Goal: Information Seeking & Learning: Learn about a topic

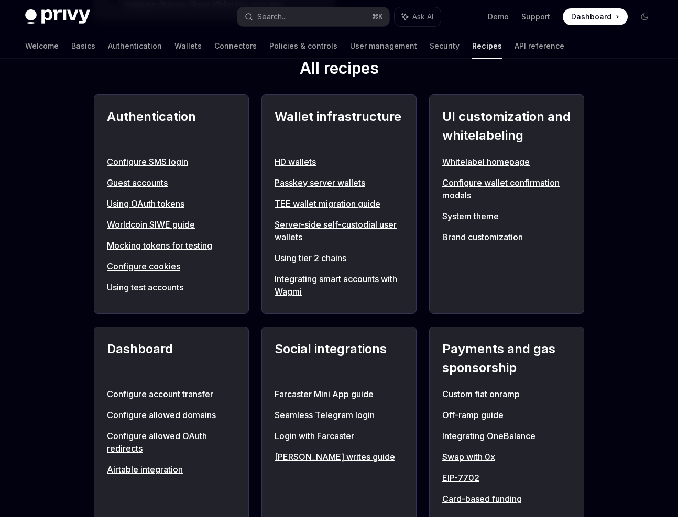
scroll to position [364, 0]
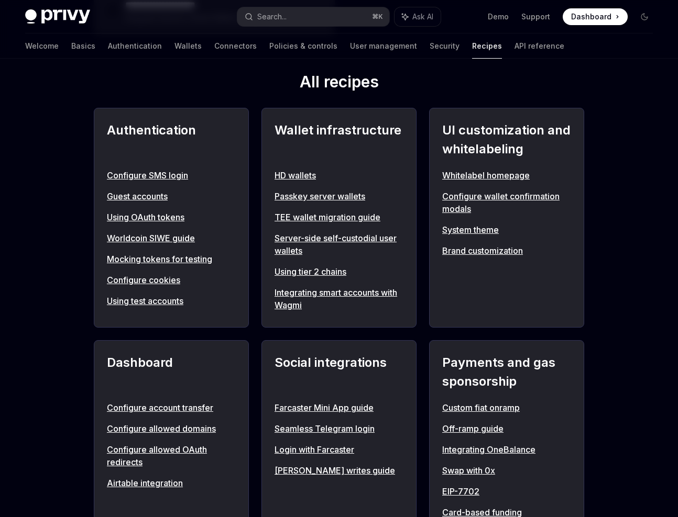
click at [305, 177] on link "HD wallets" at bounding box center [338, 175] width 129 height 13
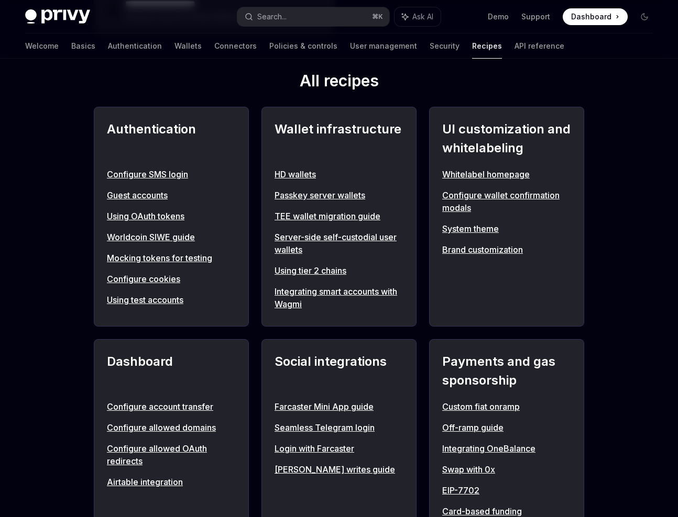
scroll to position [360, 0]
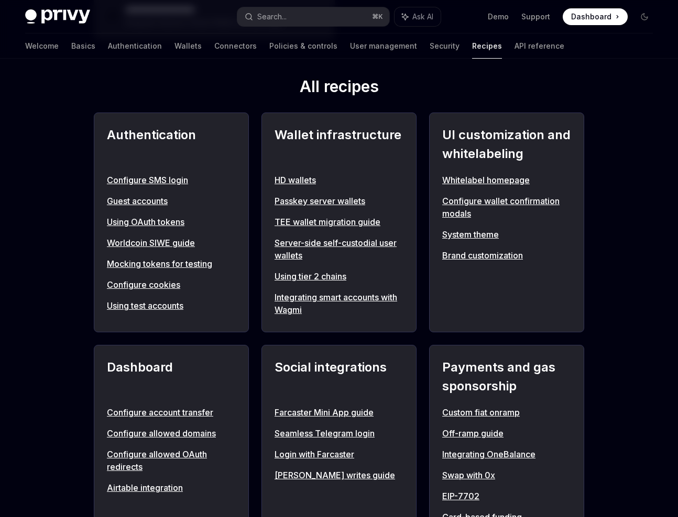
click at [297, 275] on link "Using tier 2 chains" at bounding box center [338, 276] width 129 height 13
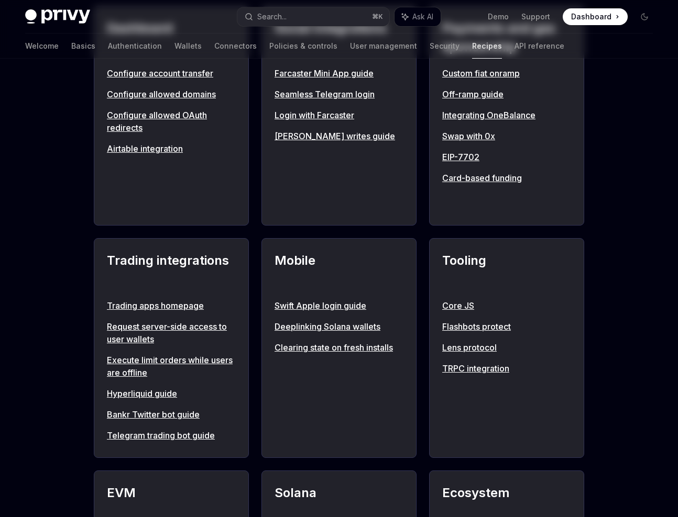
scroll to position [360, 0]
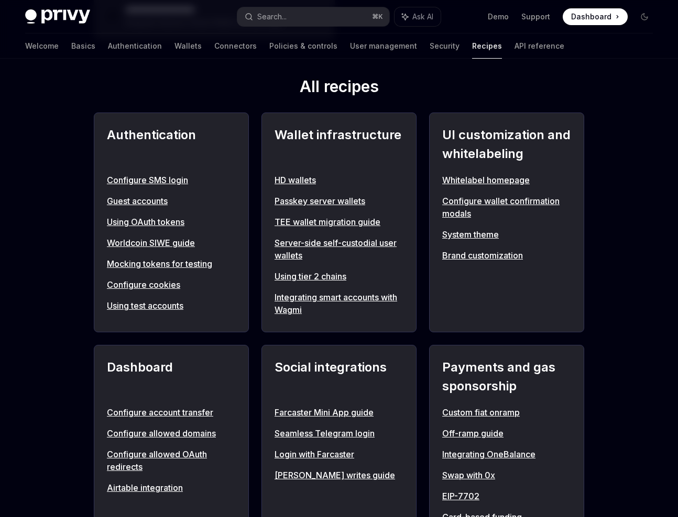
click at [159, 264] on link "Mocking tokens for testing" at bounding box center [171, 264] width 129 height 13
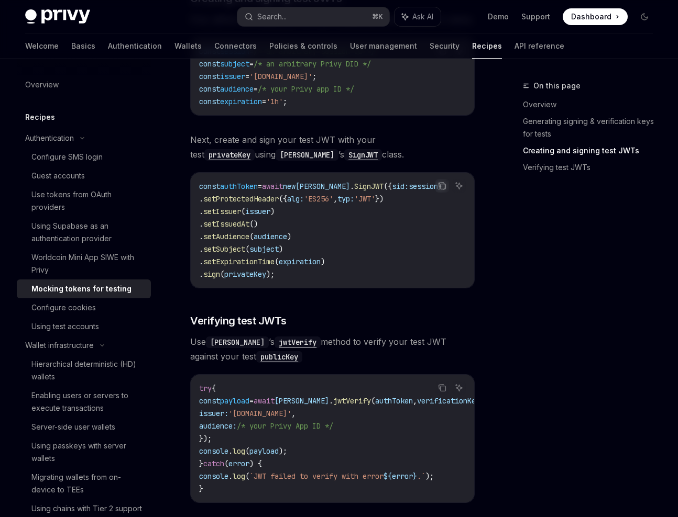
scroll to position [895, 0]
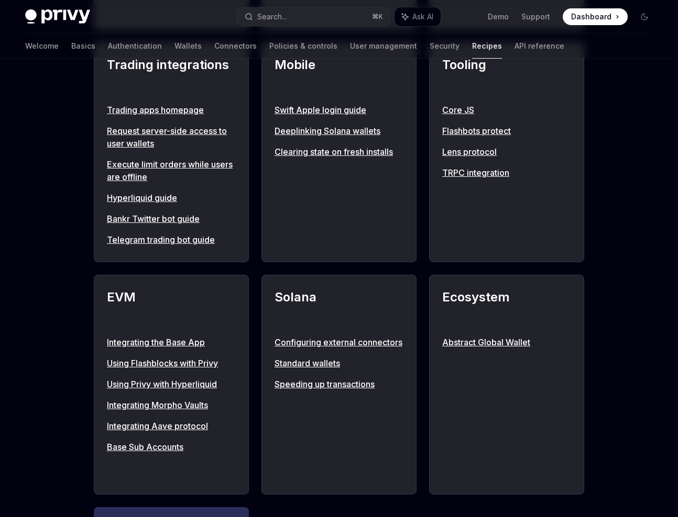
scroll to position [360, 0]
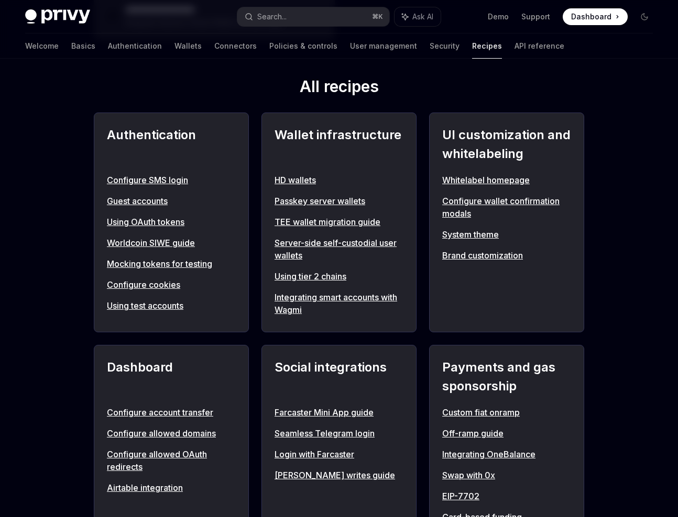
click at [166, 286] on link "Configure cookies" at bounding box center [171, 285] width 129 height 13
type textarea "*"
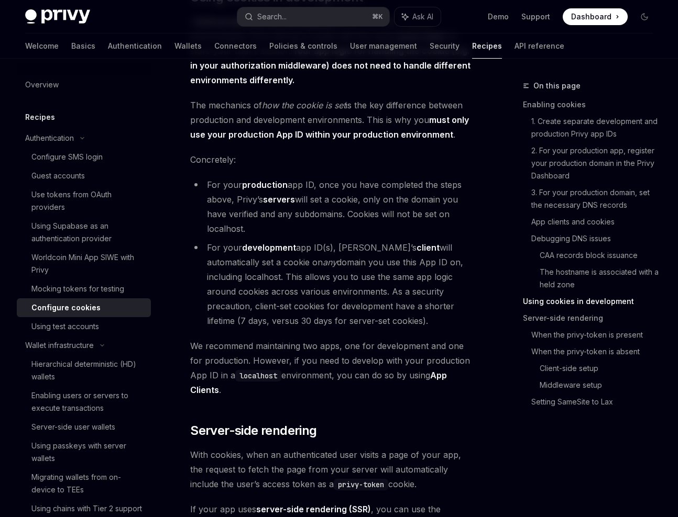
scroll to position [2049, 0]
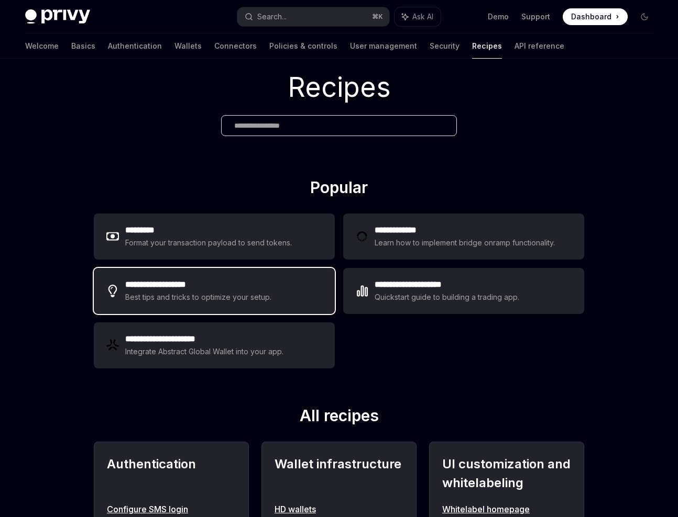
scroll to position [31, 0]
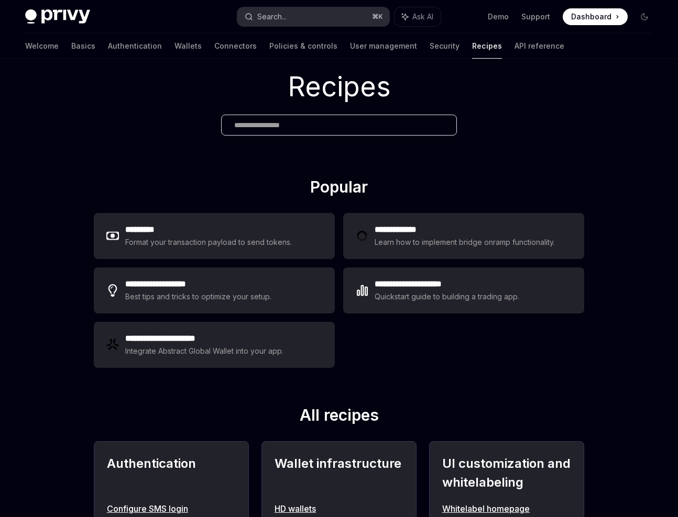
click at [341, 12] on button "Search... ⌘ K" at bounding box center [313, 16] width 152 height 19
